Goal: Transaction & Acquisition: Download file/media

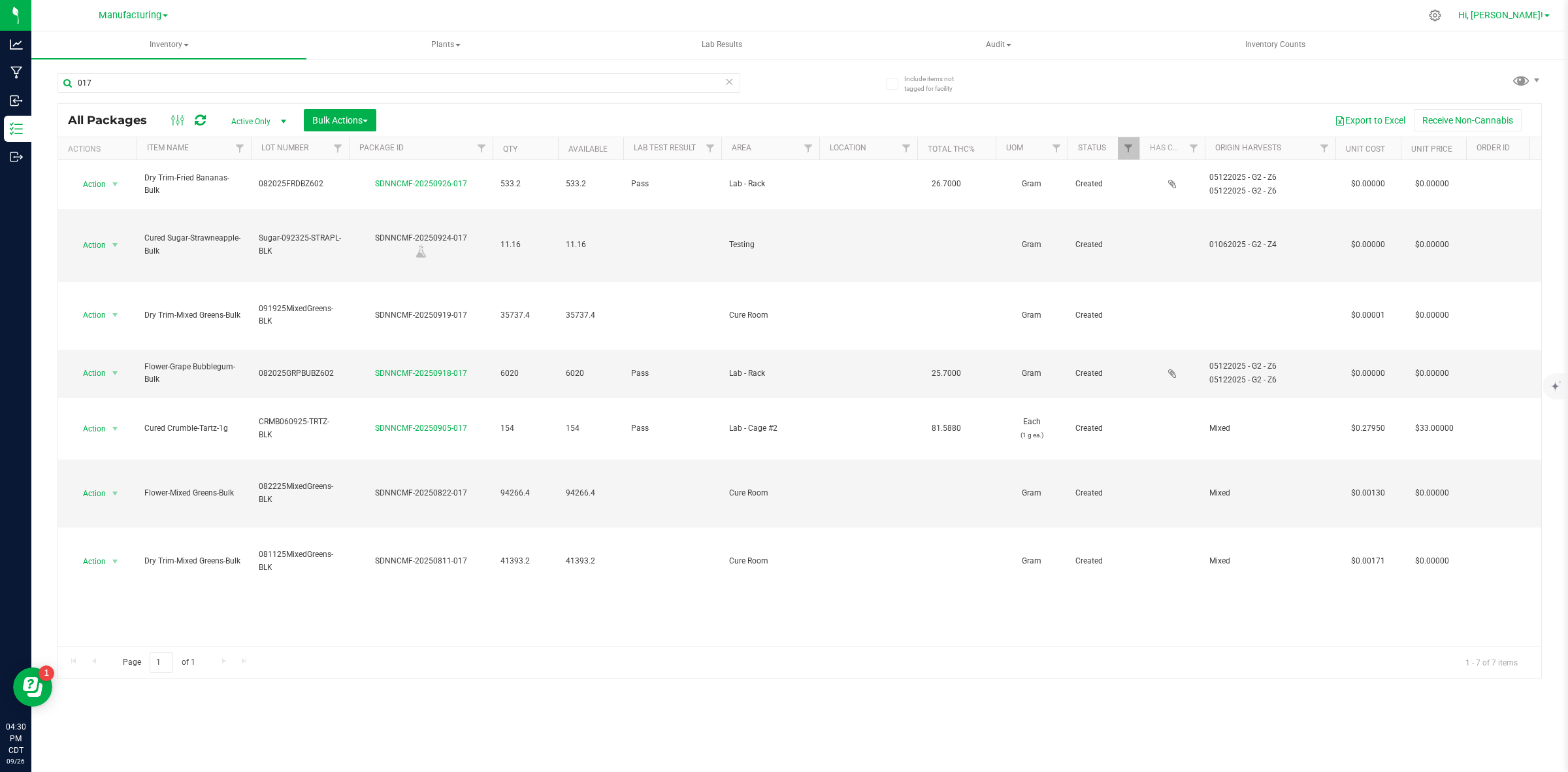
click at [1533, 16] on span "Hi, [PERSON_NAME]!" at bounding box center [1500, 15] width 85 height 11
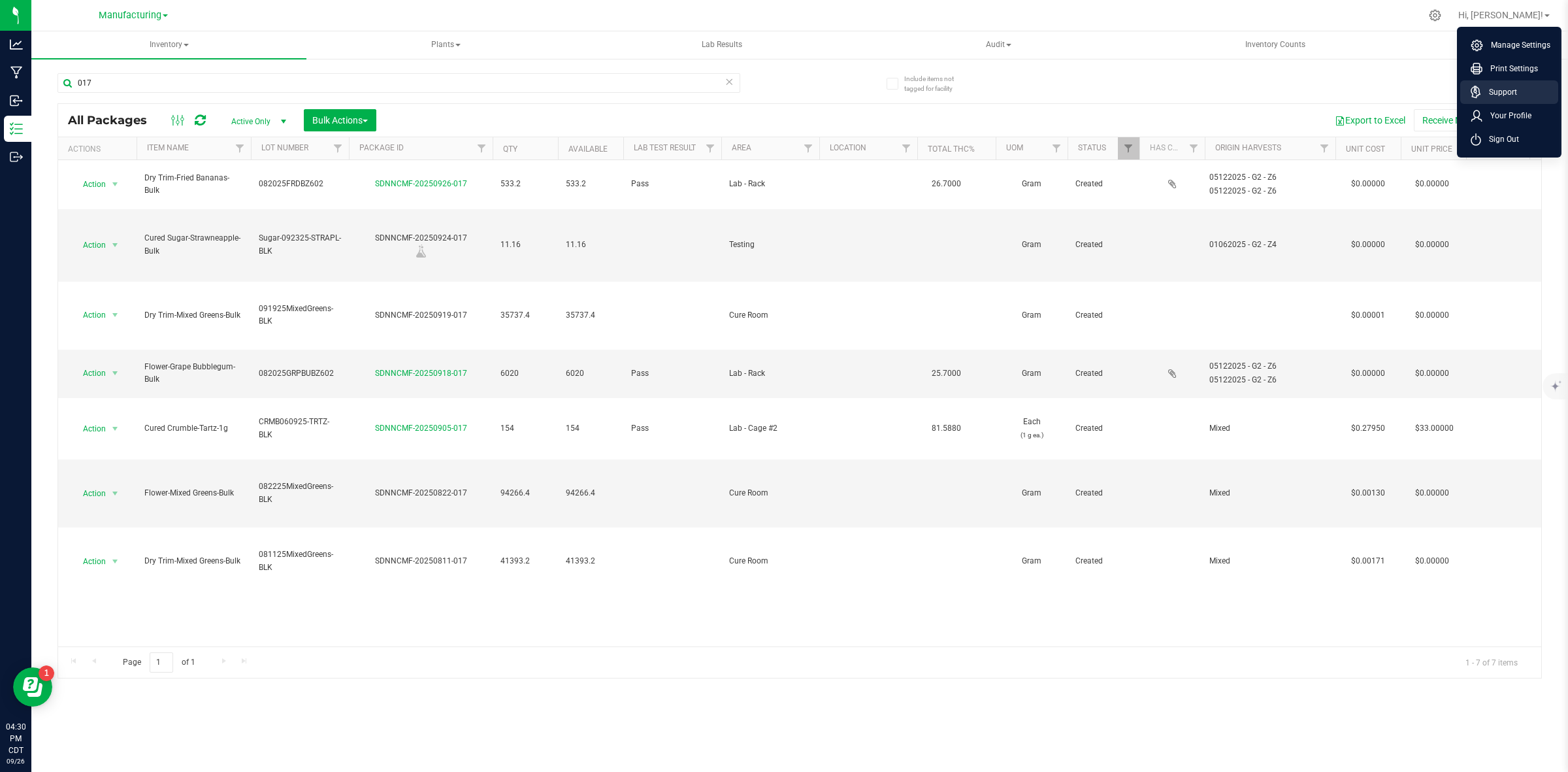
click at [1516, 83] on li "Support" at bounding box center [1508, 92] width 98 height 24
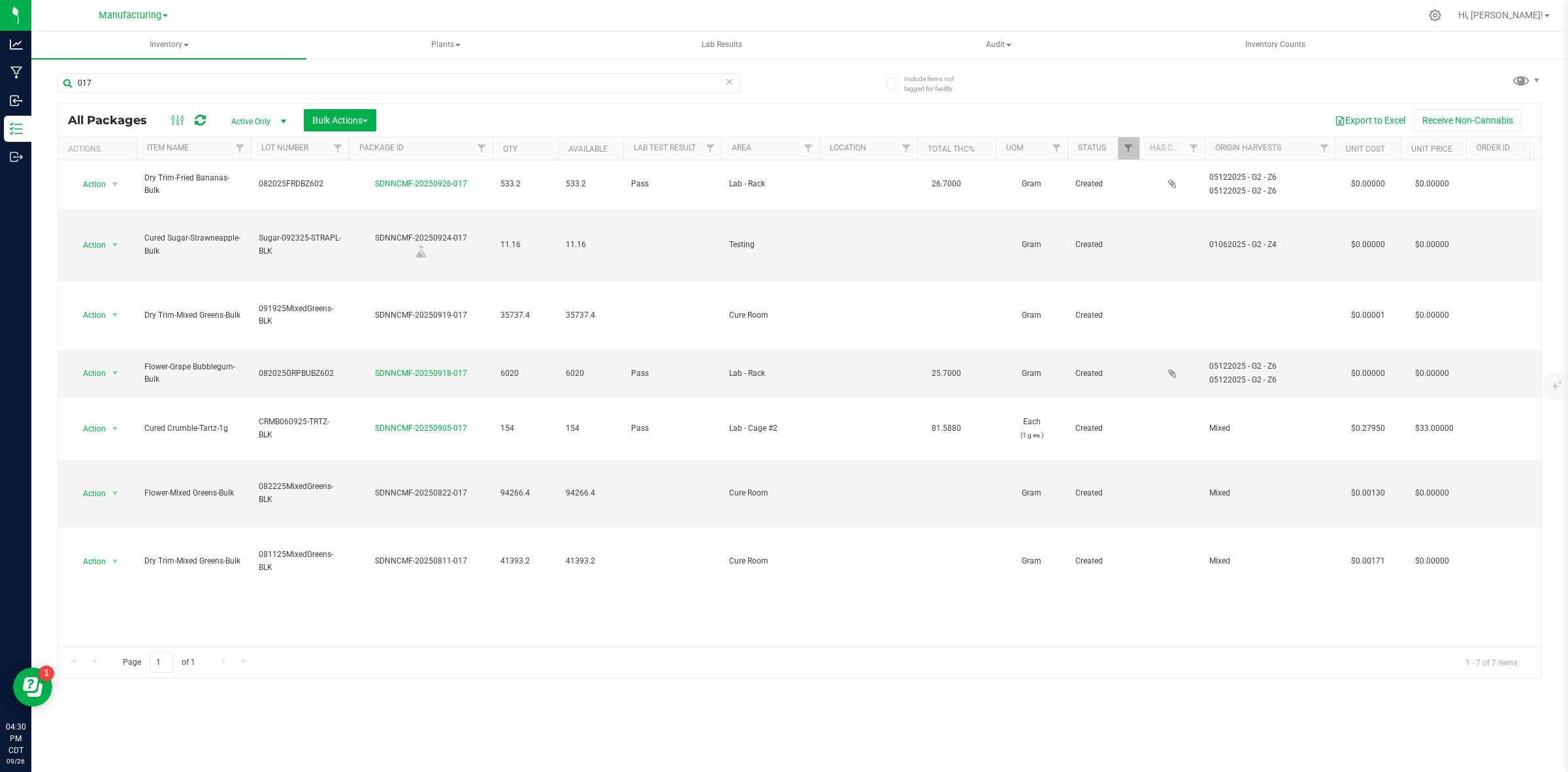
click at [1536, 7] on div "Hi, [PERSON_NAME]! Manage Settings Print Settings Support Your Profile Sign Out" at bounding box center [1503, 15] width 102 height 23
click at [1533, 11] on span "Hi, [PERSON_NAME]!" at bounding box center [1500, 15] width 85 height 11
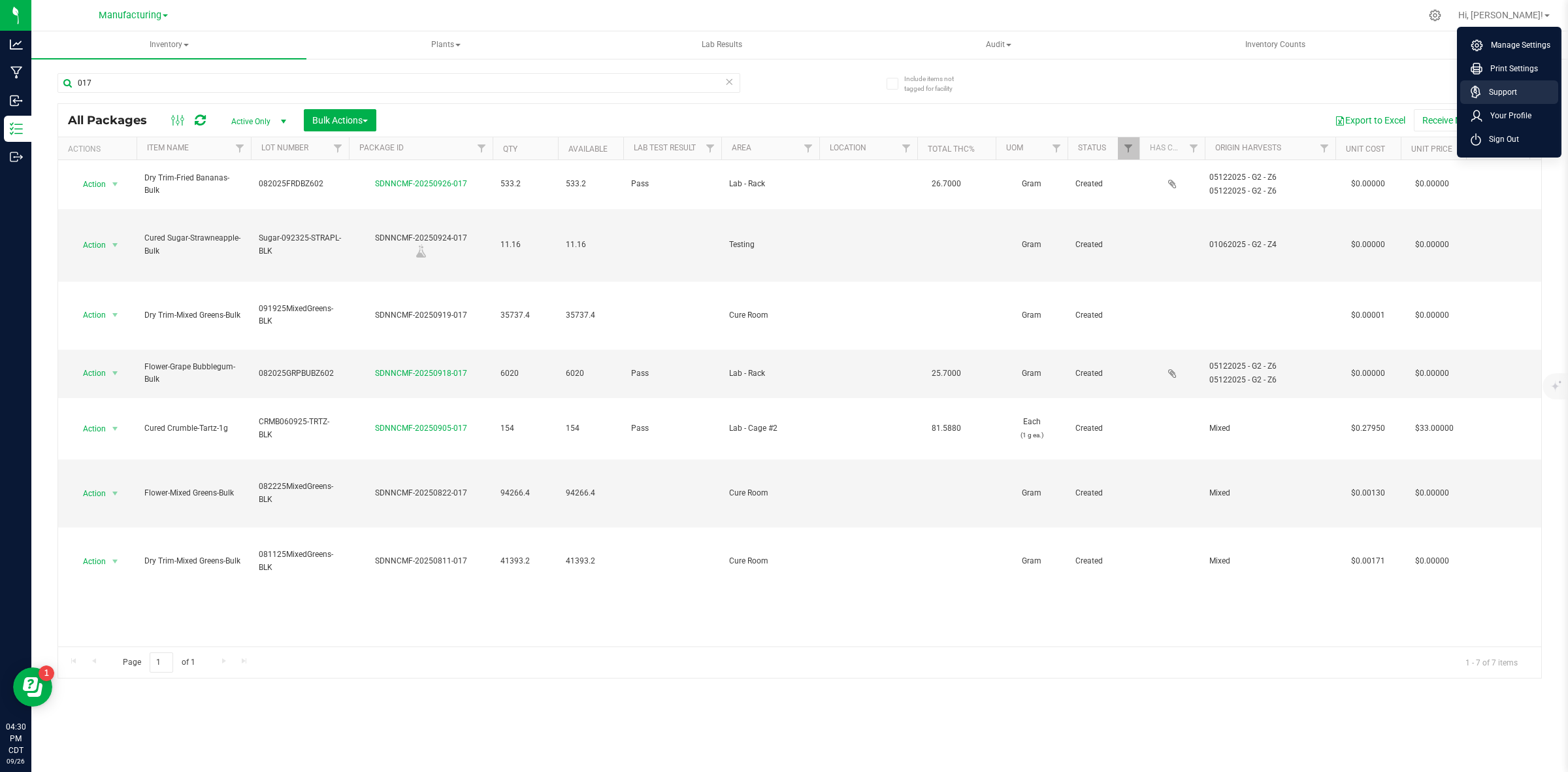
click at [1493, 94] on span "Support" at bounding box center [1498, 91] width 36 height 13
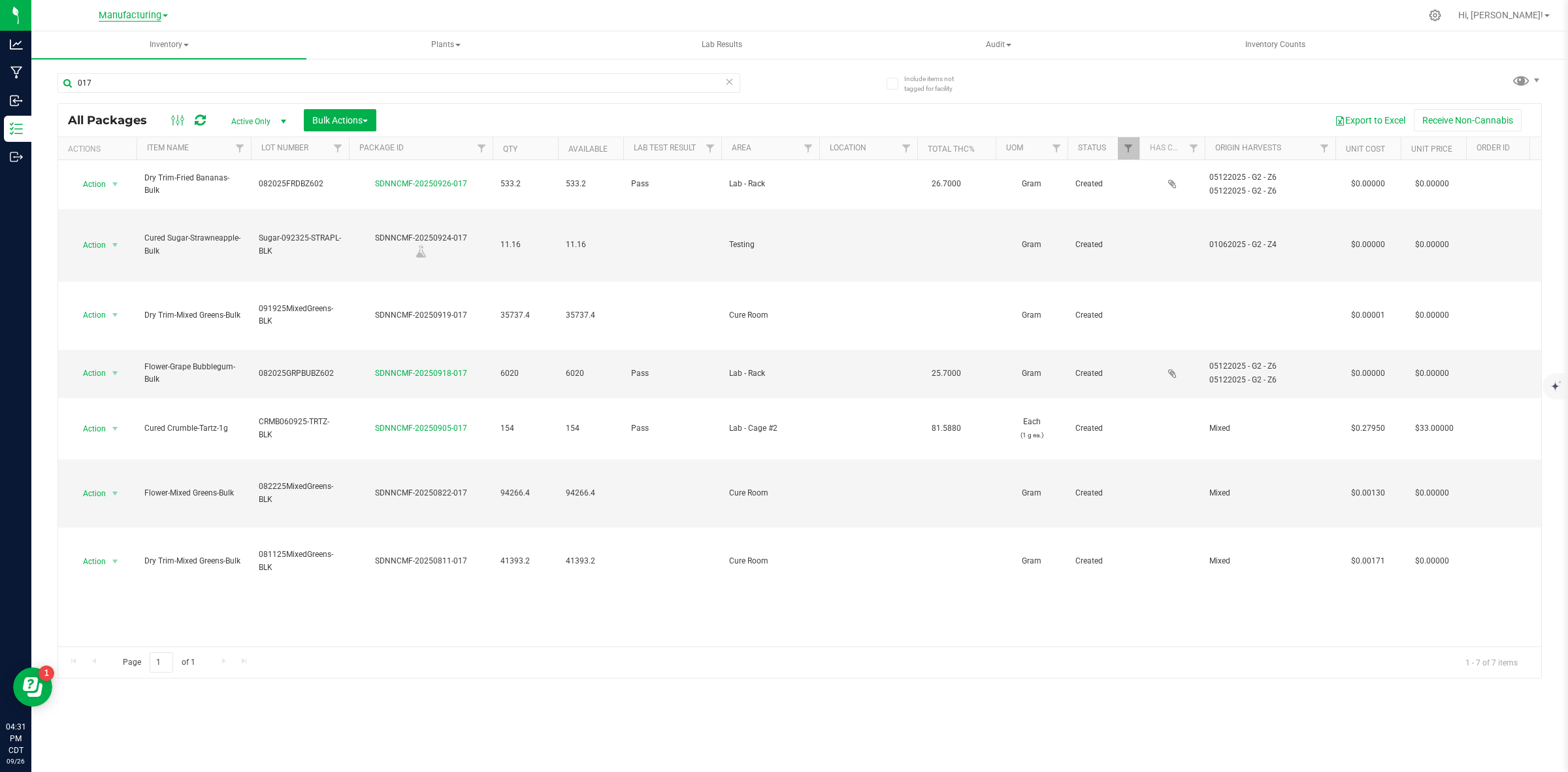
drag, startPoint x: 149, startPoint y: 11, endPoint x: 142, endPoint y: 15, distance: 8.1
click at [149, 11] on span "Manufacturing" at bounding box center [129, 16] width 63 height 12
click at [90, 93] on link "Retail" at bounding box center [133, 98] width 191 height 18
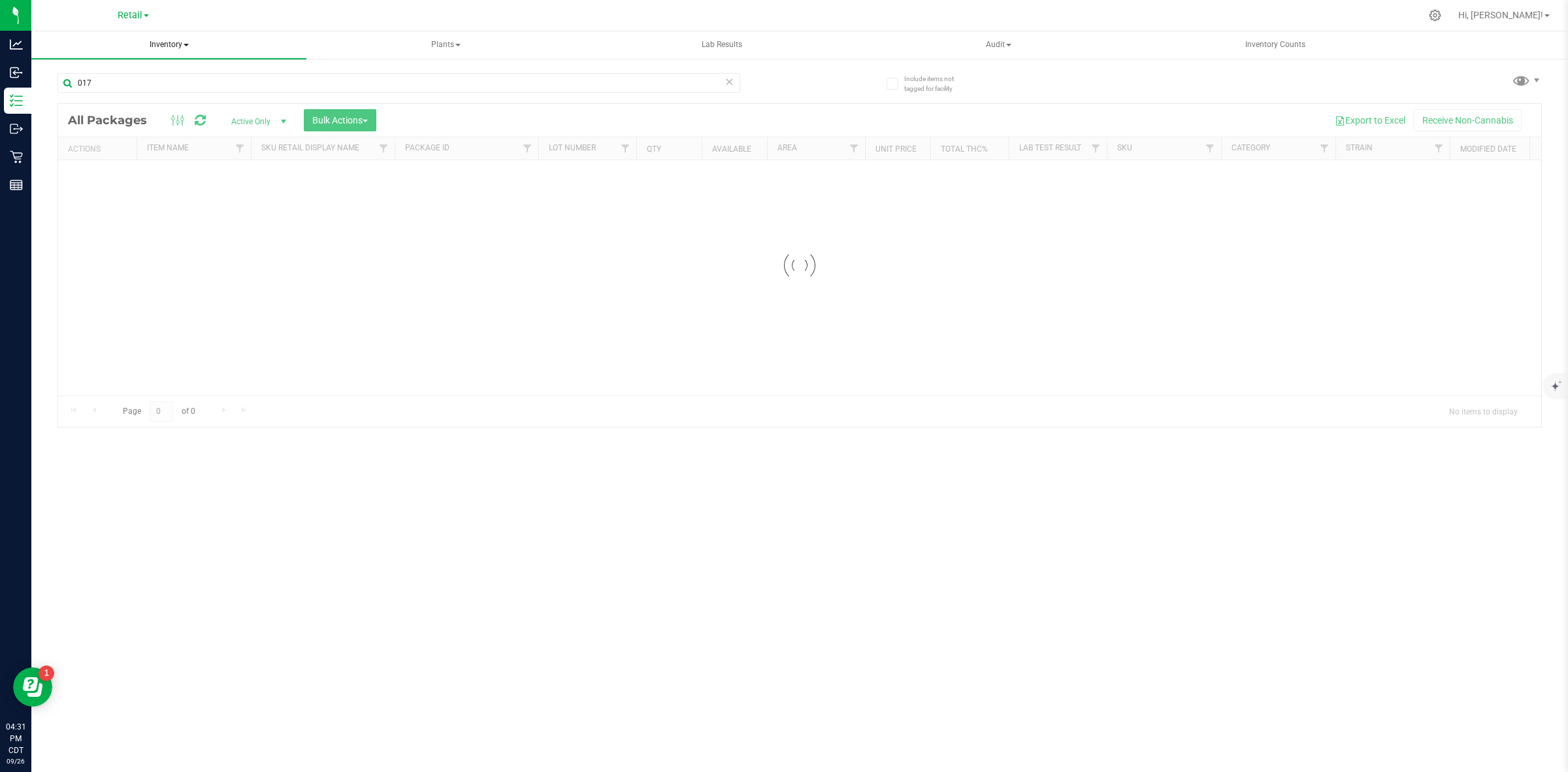
click at [175, 45] on span "Inventory" at bounding box center [169, 46] width 275 height 28
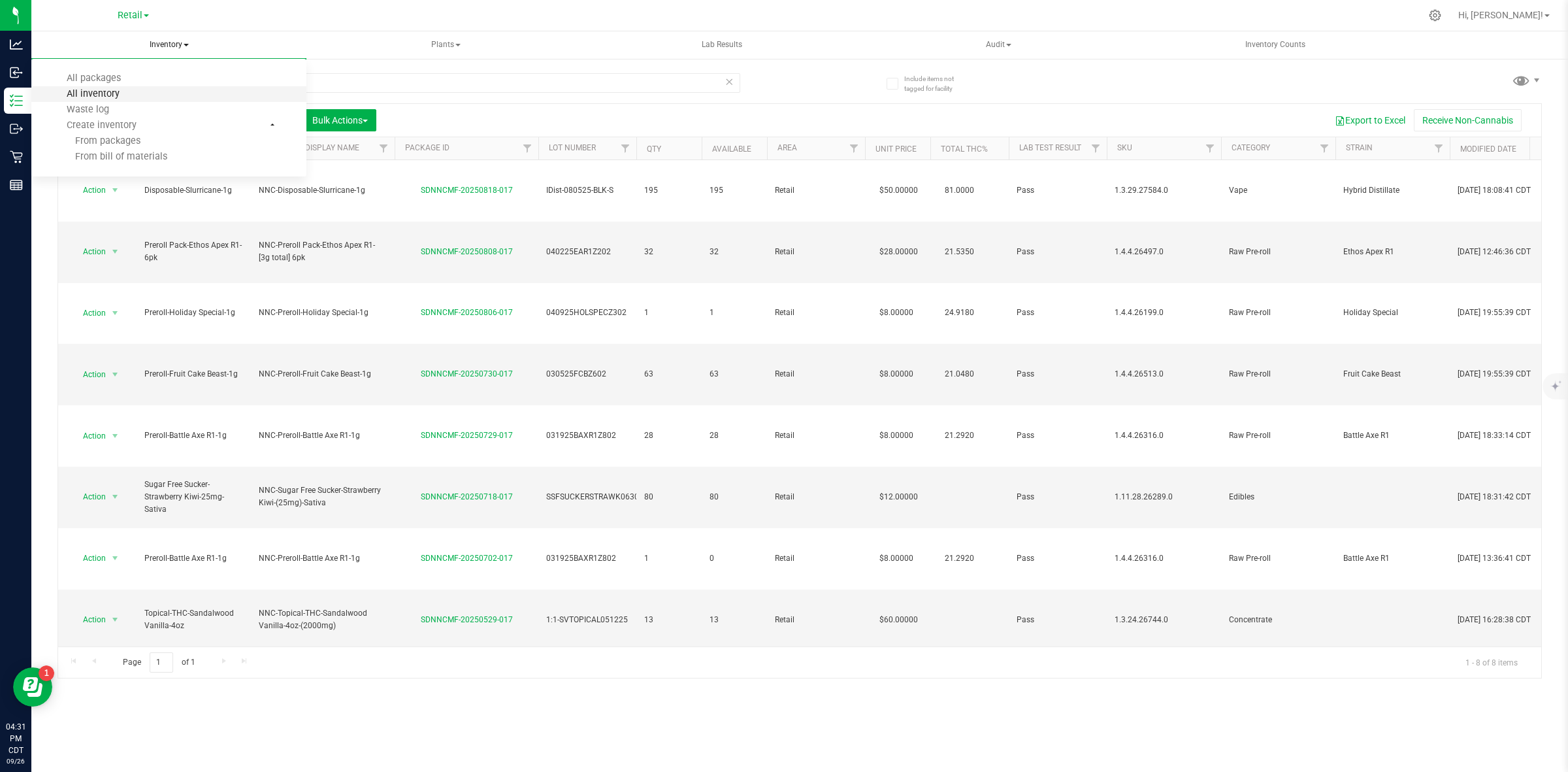
click at [104, 92] on span "All inventory" at bounding box center [92, 93] width 88 height 11
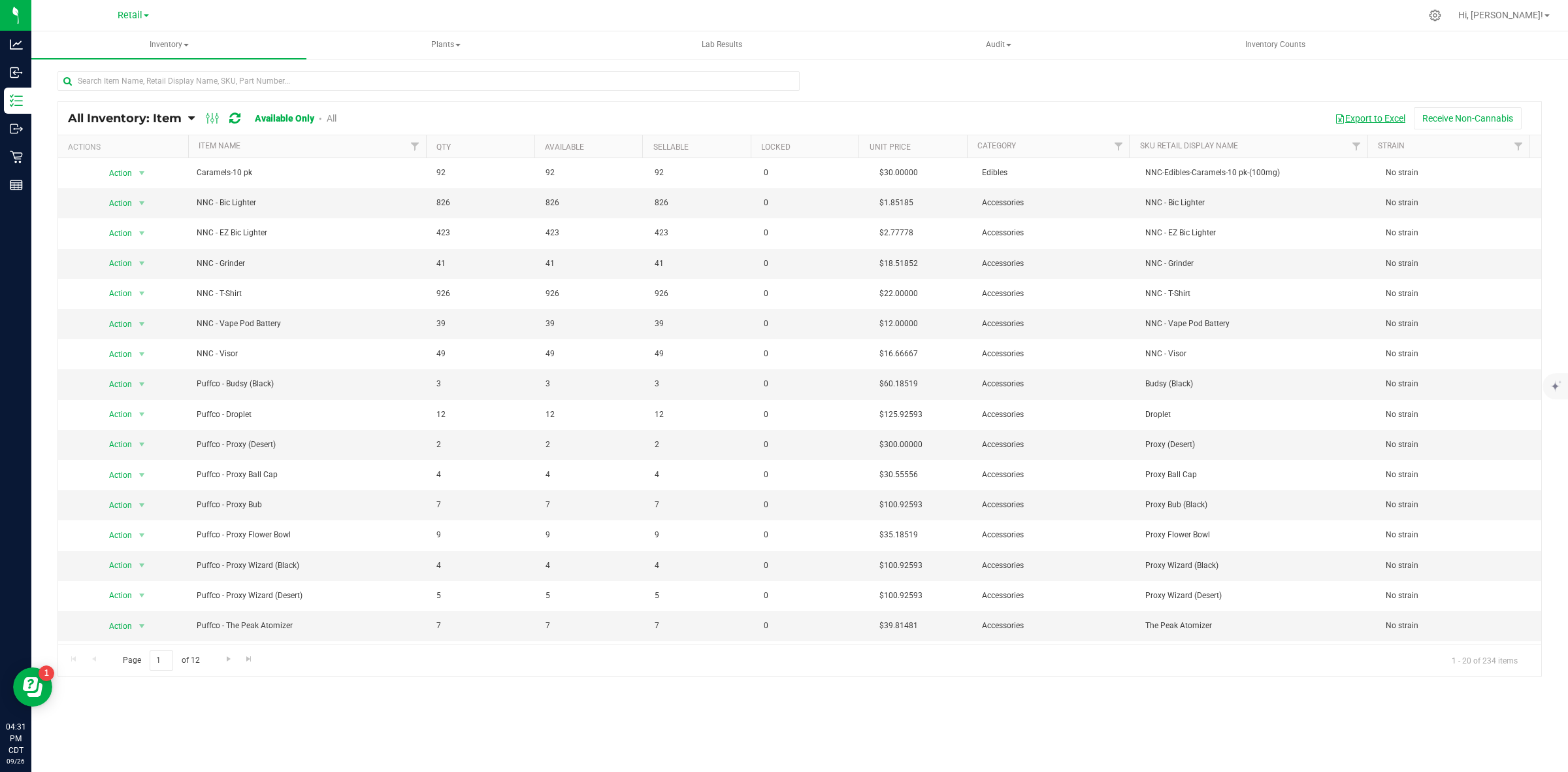
click at [1381, 116] on button "Export to Excel" at bounding box center [1369, 118] width 87 height 22
click at [1119, 145] on span "Filter" at bounding box center [1118, 146] width 11 height 11
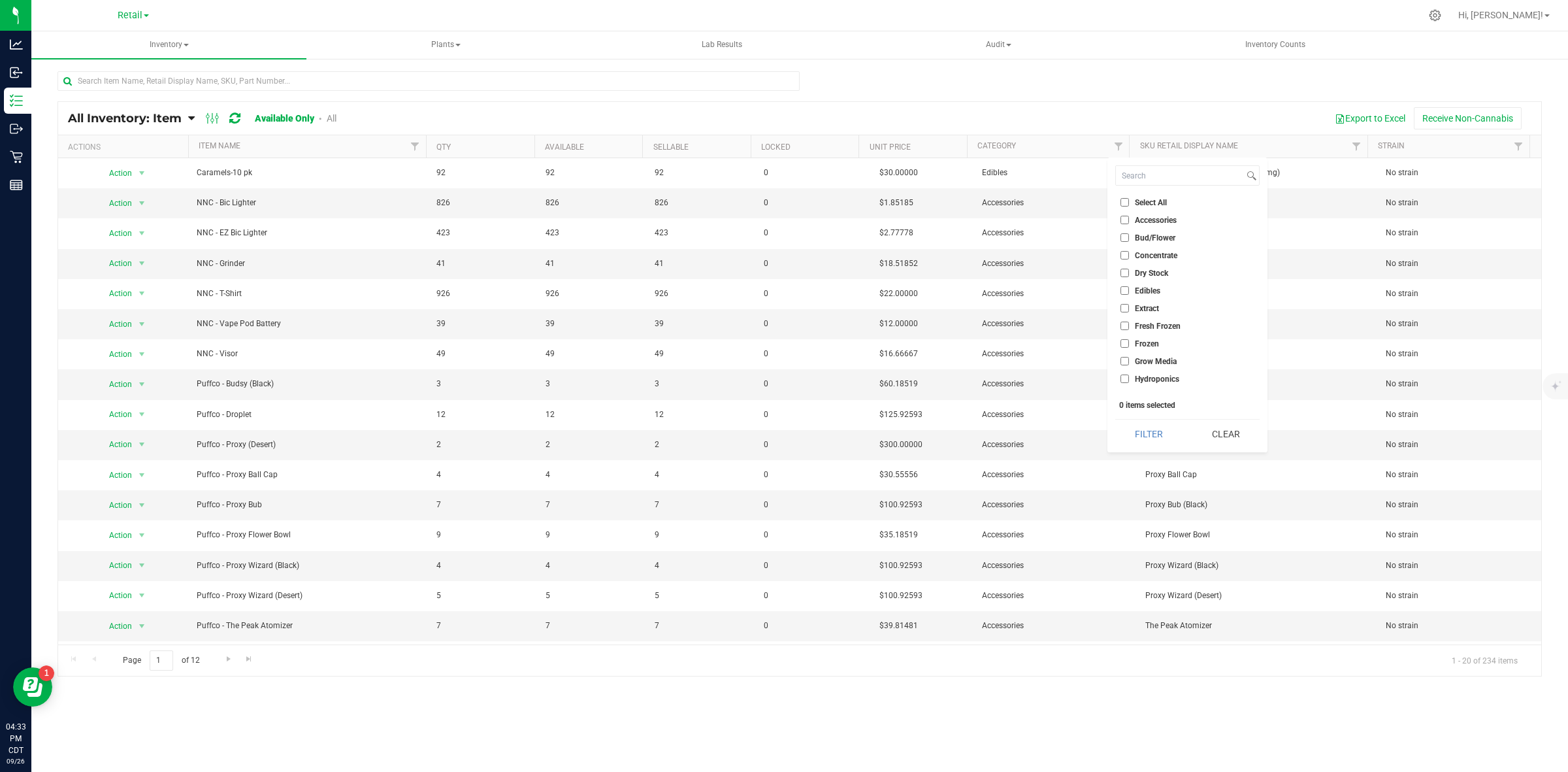
click at [1150, 221] on span "Accessories" at bounding box center [1156, 221] width 42 height 8
click at [1129, 221] on input "Accessories" at bounding box center [1124, 220] width 9 height 9
checkbox input "true"
click at [1083, 113] on div "Export to Excel Receive Non-Cannabis" at bounding box center [942, 118] width 1175 height 22
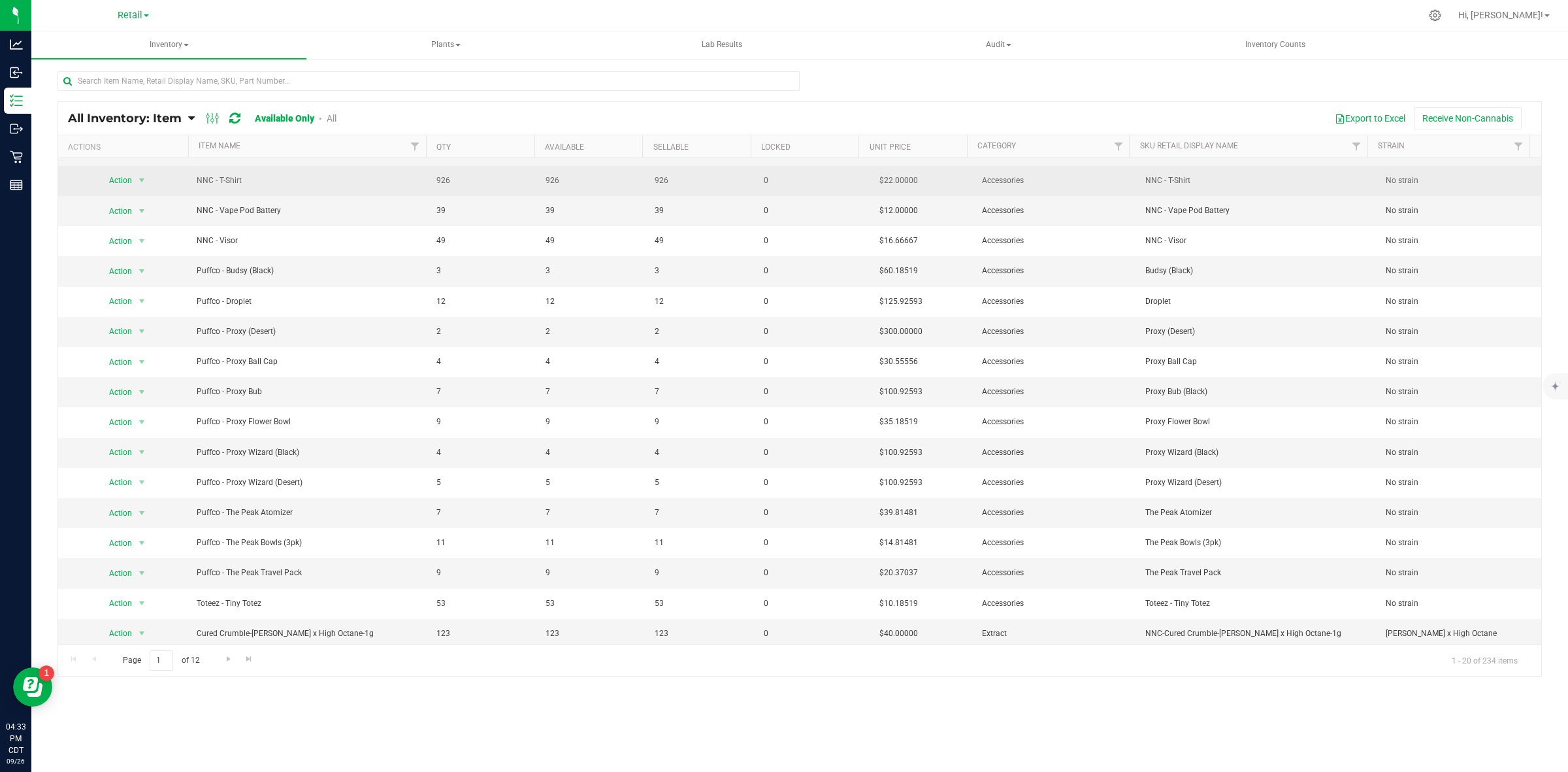
scroll to position [119, 0]
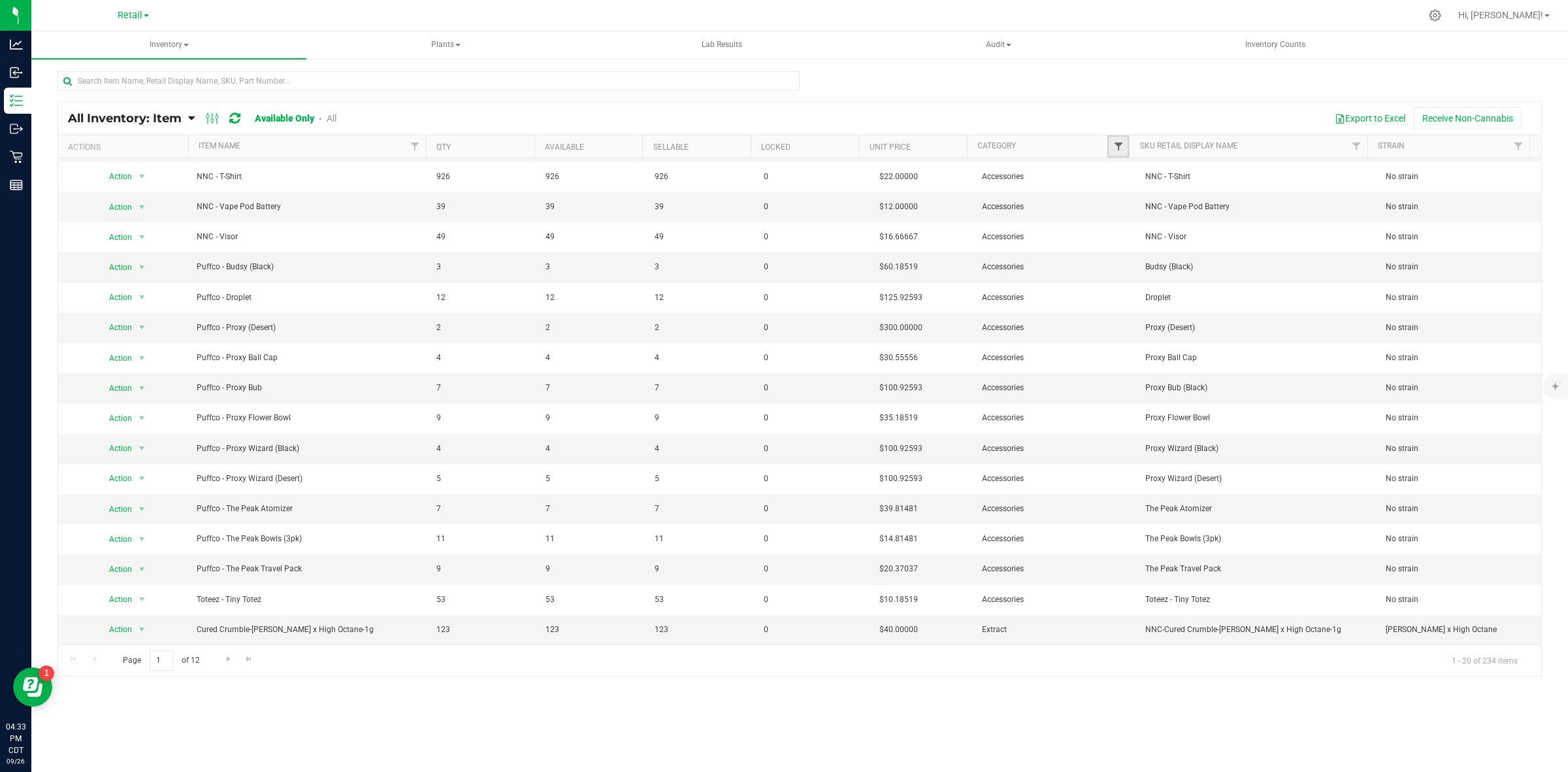
click at [1115, 144] on span "Filter" at bounding box center [1118, 146] width 11 height 11
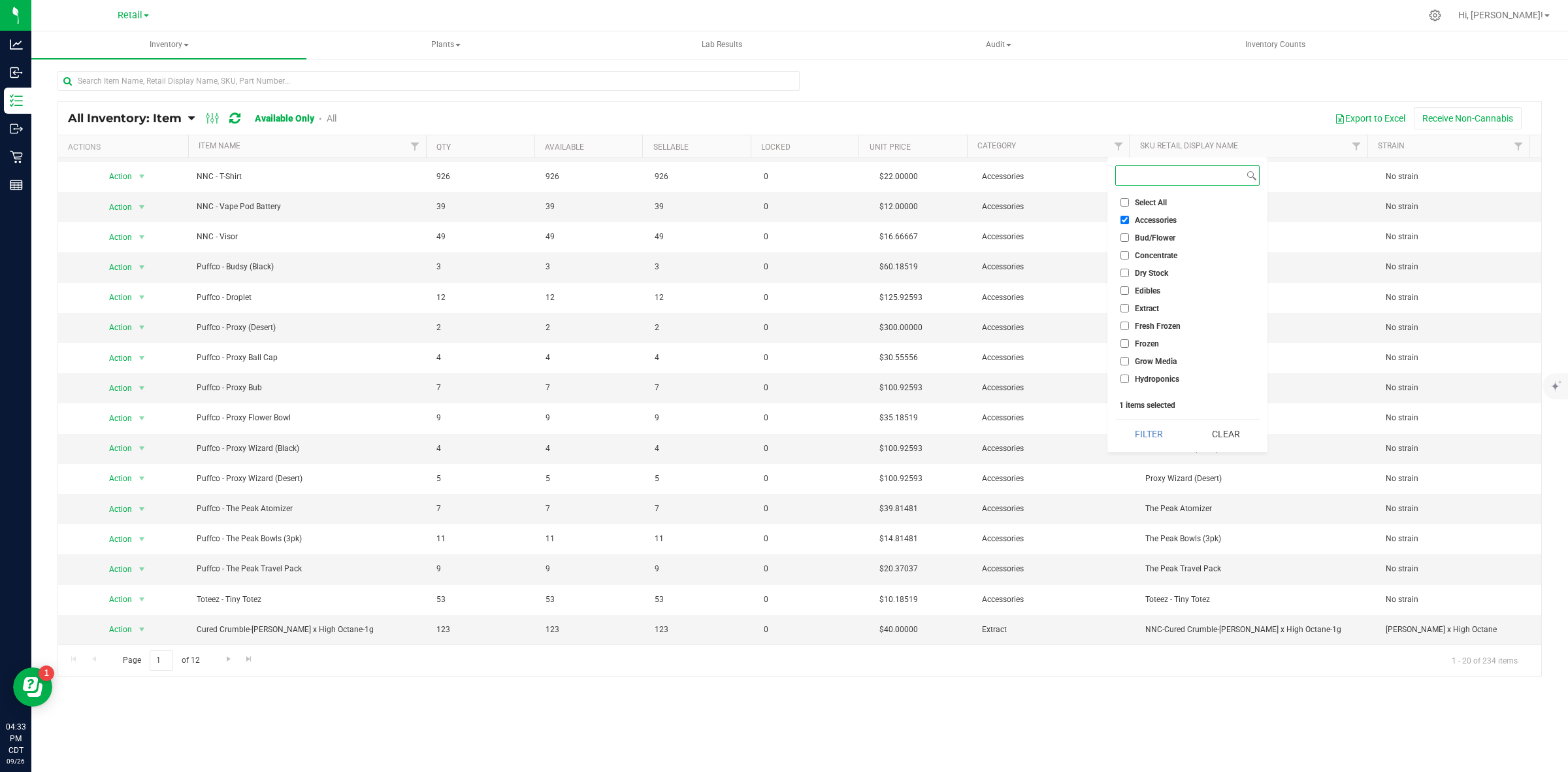
scroll to position [398, 0]
click at [1148, 332] on span "Supplies" at bounding box center [1150, 334] width 30 height 8
click at [1129, 332] on input "Supplies" at bounding box center [1124, 333] width 9 height 9
checkbox input "true"
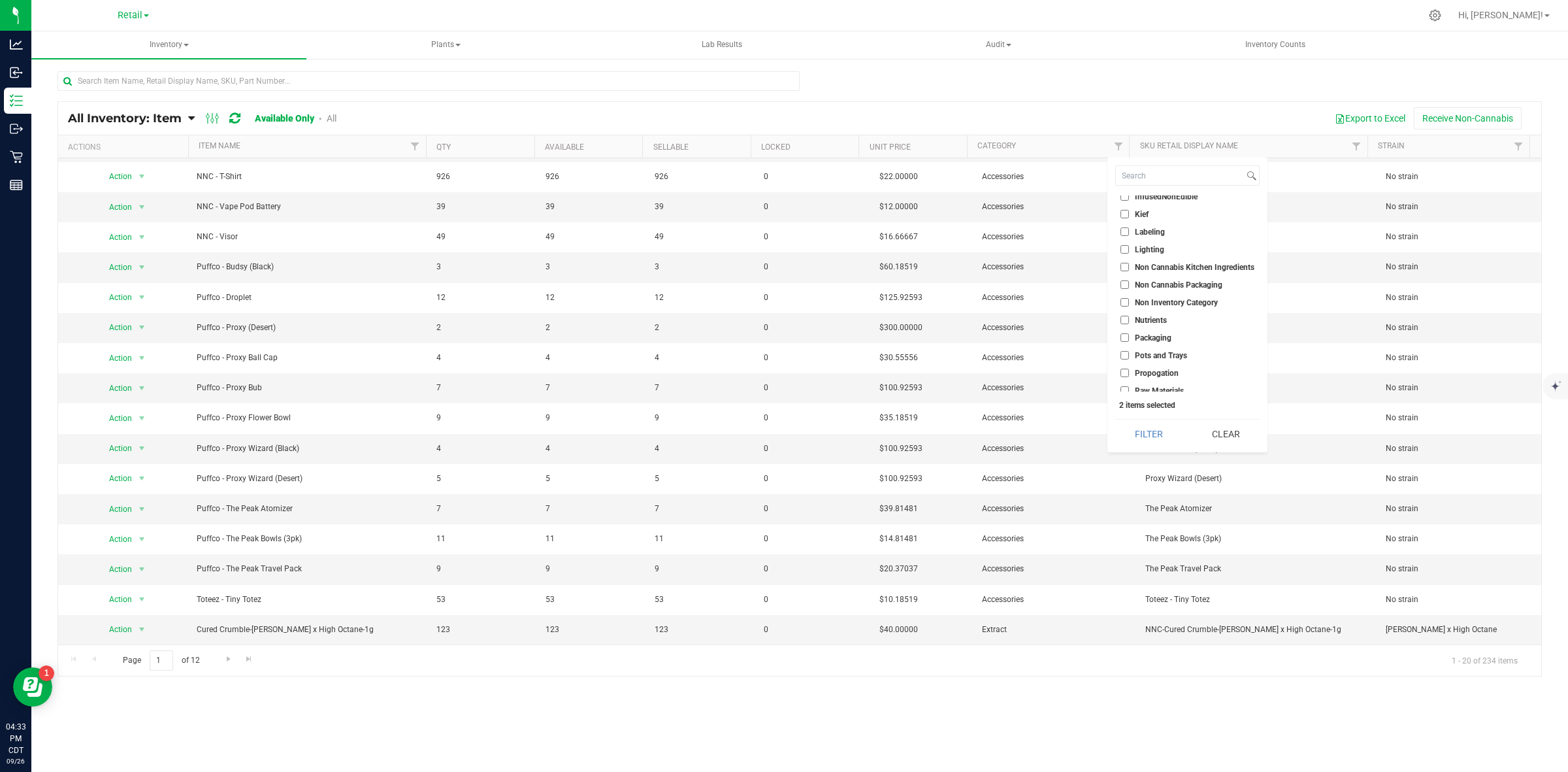
click at [1153, 386] on span "Raw Materials" at bounding box center [1159, 390] width 49 height 8
click at [1129, 386] on input "Raw Materials" at bounding box center [1124, 390] width 9 height 9
checkbox input "true"
click at [1163, 434] on button "Filter" at bounding box center [1149, 433] width 68 height 29
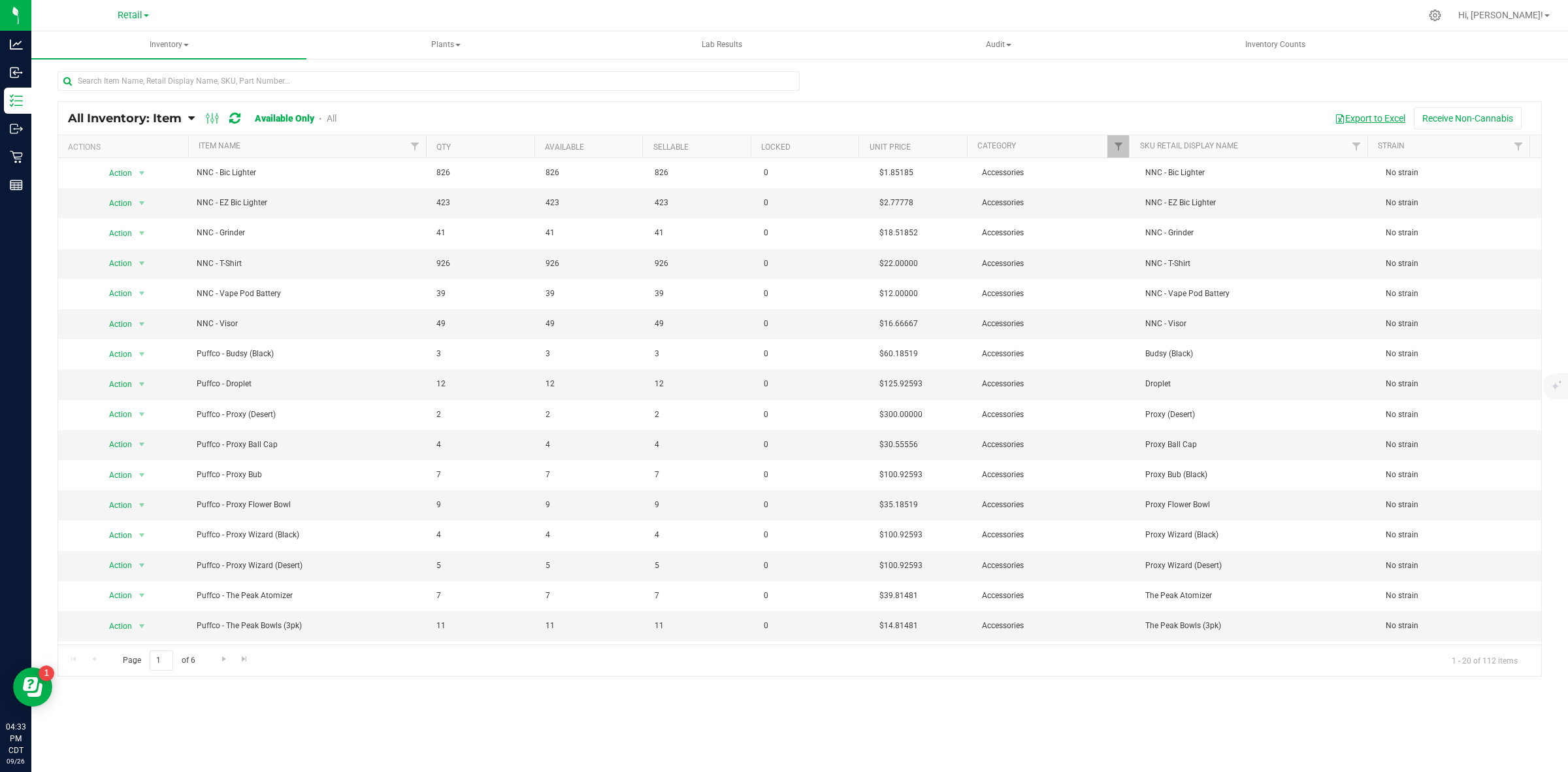
click at [1367, 111] on button "Export to Excel" at bounding box center [1369, 118] width 87 height 22
click at [181, 40] on span "Inventory" at bounding box center [169, 46] width 275 height 28
click at [129, 77] on span "All packages" at bounding box center [93, 77] width 89 height 11
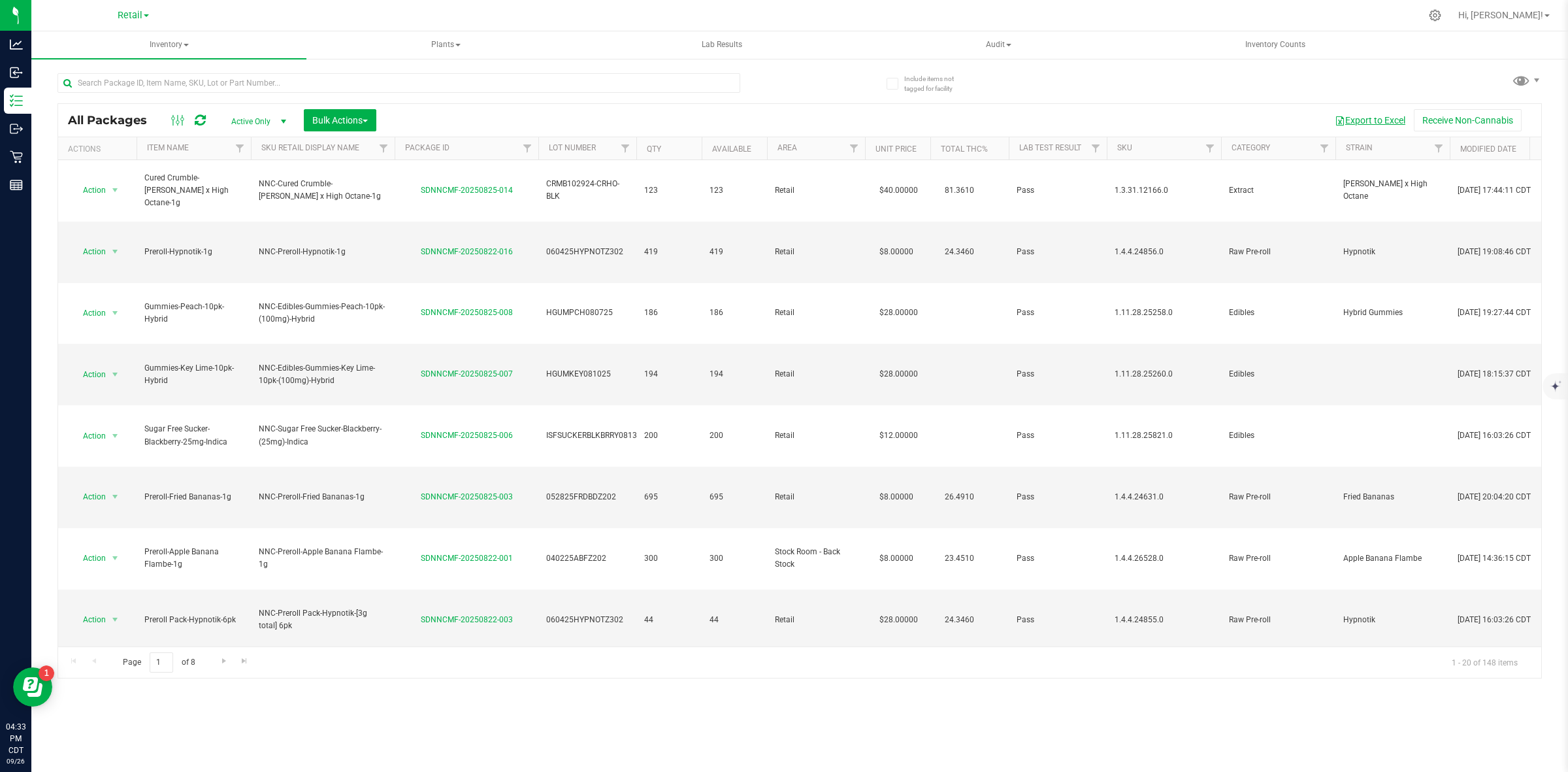
click at [1369, 121] on button "Export to Excel" at bounding box center [1369, 120] width 87 height 22
